Goal: Task Accomplishment & Management: Complete application form

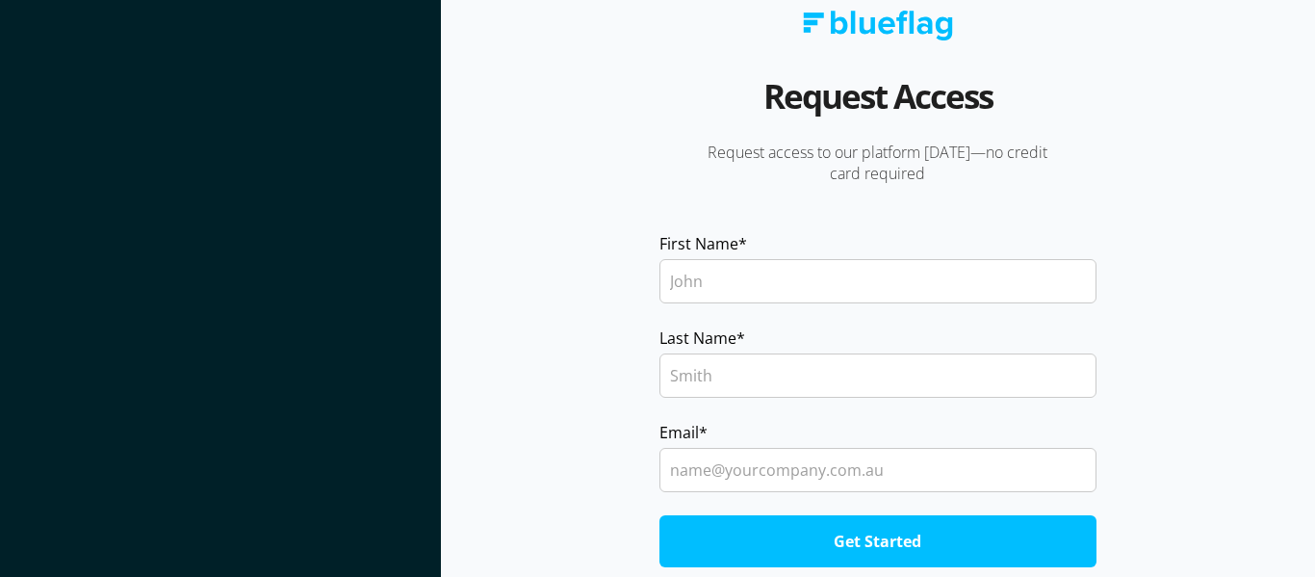
click at [770, 272] on input "First Name *" at bounding box center [878, 281] width 437 height 44
type input "Kalyani"
click at [760, 368] on input "Last Name *" at bounding box center [878, 375] width 437 height 44
type input "S"
click at [756, 470] on input "Email *" at bounding box center [878, 470] width 437 height 44
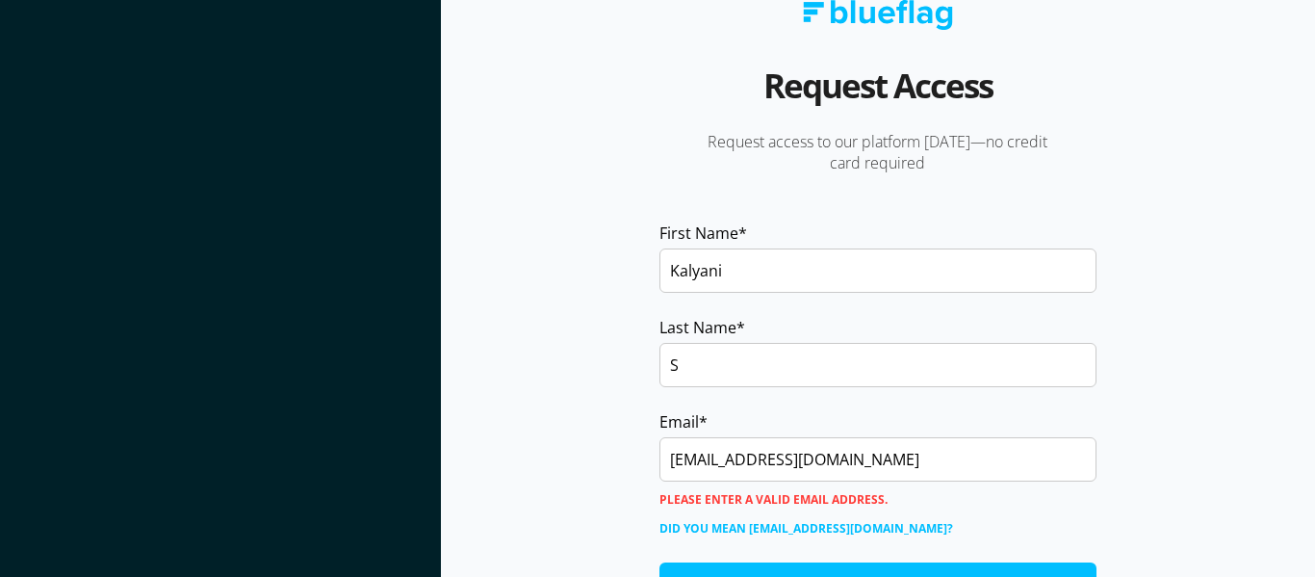
click at [784, 532] on link "Did you mean [EMAIL_ADDRESS][DOMAIN_NAME]?" at bounding box center [807, 528] width 294 height 29
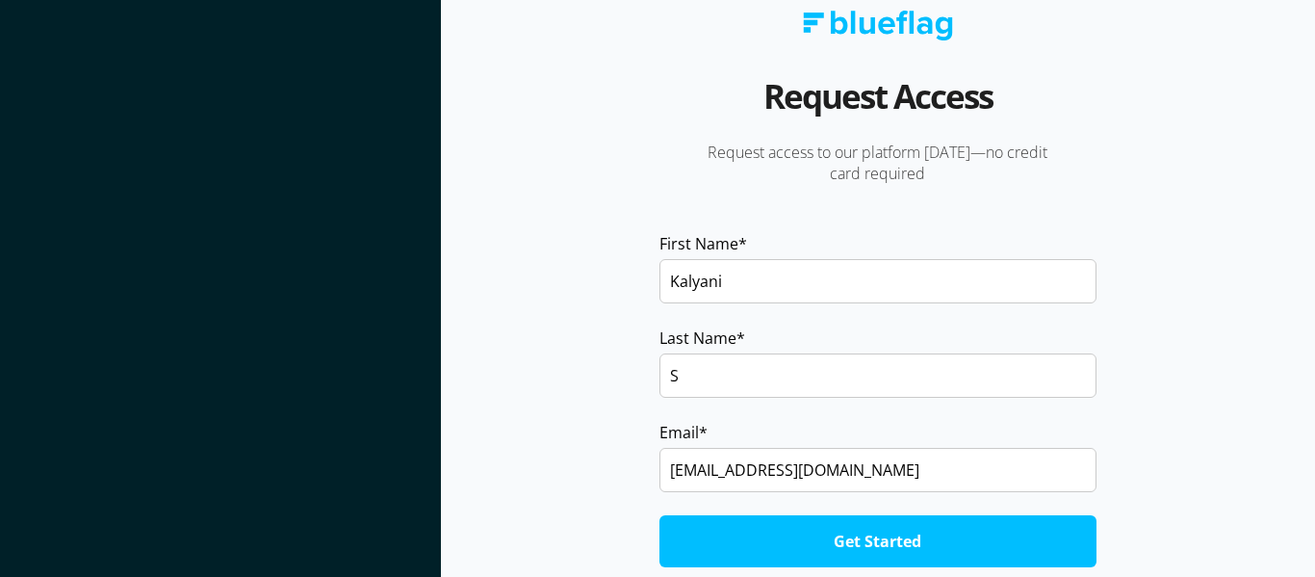
click at [741, 467] on input "[EMAIL_ADDRESS][DOMAIN_NAME]" at bounding box center [878, 470] width 437 height 44
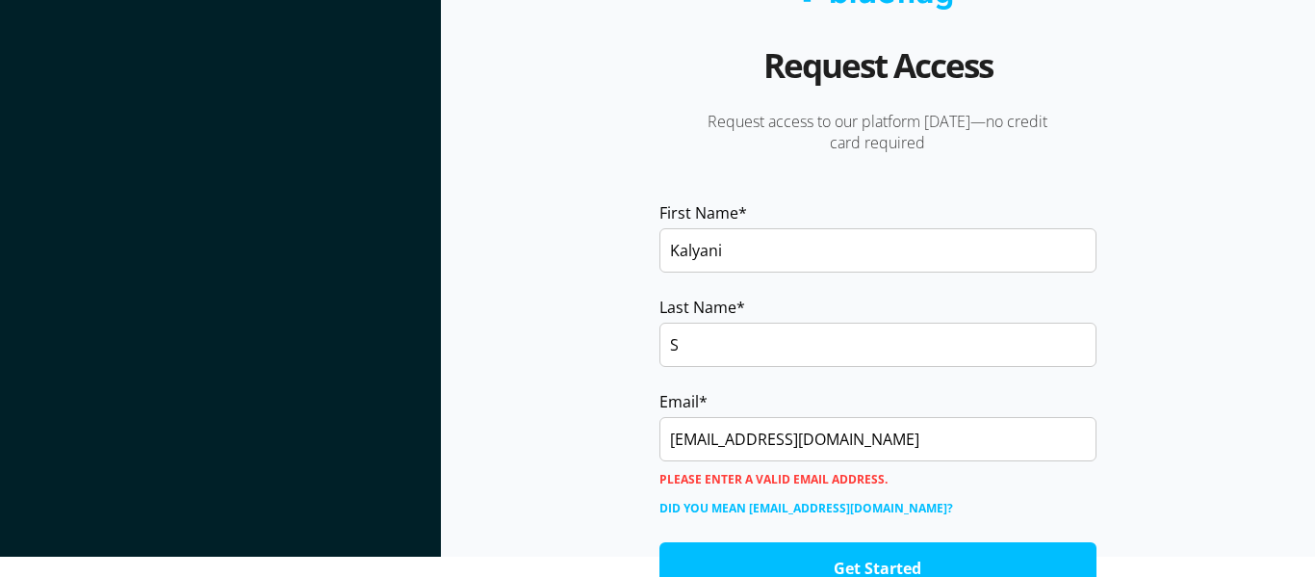
scroll to position [38, 0]
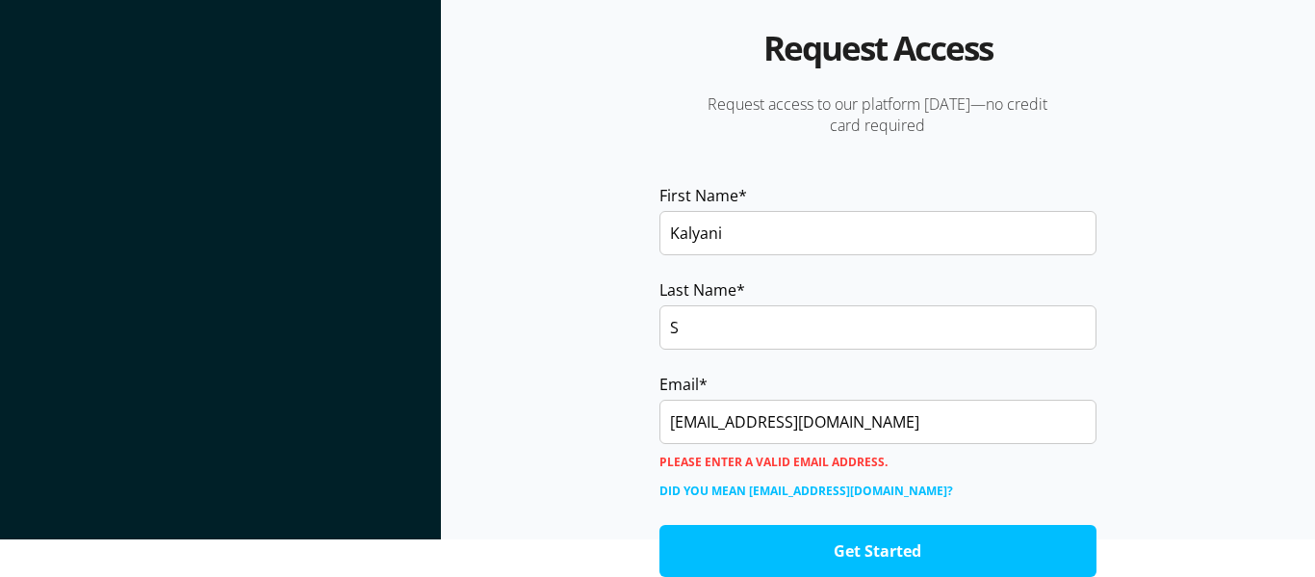
type input "[EMAIL_ADDRESS][DOMAIN_NAME]"
click at [903, 554] on input "Get Started" at bounding box center [878, 551] width 437 height 52
click at [863, 428] on input "[EMAIL_ADDRESS][DOMAIN_NAME]" at bounding box center [878, 422] width 437 height 44
click at [1200, 459] on section "Request Access Request access to our platform [DATE]—no credit card required Fi…" at bounding box center [878, 250] width 874 height 577
click at [907, 421] on input "[EMAIL_ADDRESS][DOMAIN_NAME]" at bounding box center [878, 422] width 437 height 44
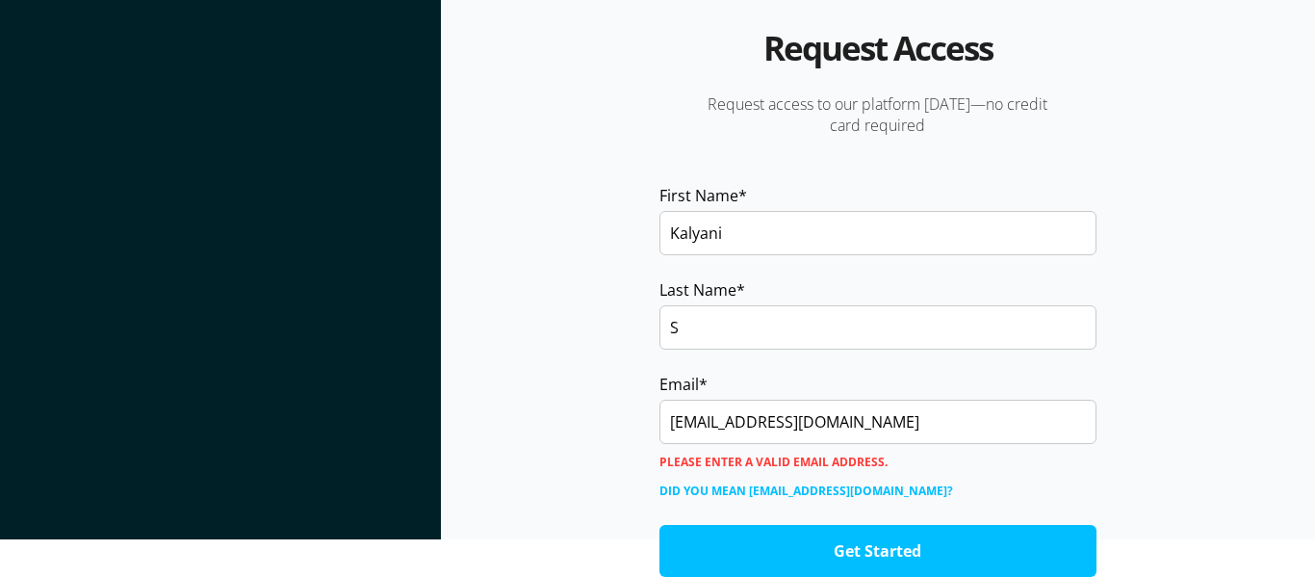
drag, startPoint x: 917, startPoint y: 420, endPoint x: 610, endPoint y: 428, distance: 306.3
click at [613, 428] on section "Request Access Request access to our platform [DATE]—no credit card required Fi…" at bounding box center [878, 250] width 874 height 577
